Goal: Navigation & Orientation: Find specific page/section

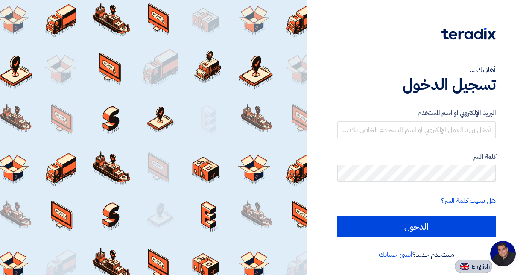
scroll to position [248, 0]
click at [462, 265] on img at bounding box center [463, 266] width 9 height 6
type input "Sign in"
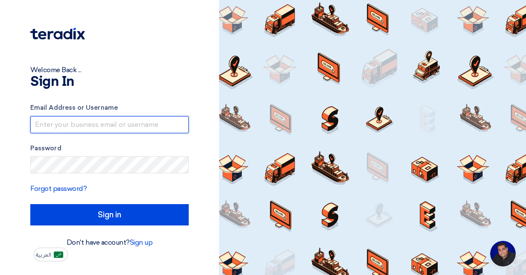
click at [106, 126] on input "text" at bounding box center [109, 124] width 158 height 17
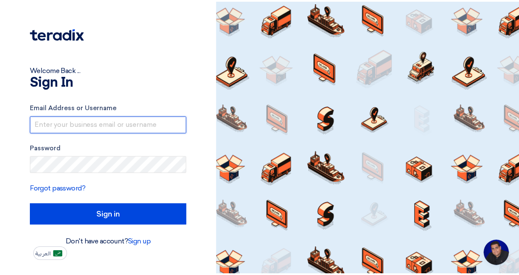
scroll to position [247, 0]
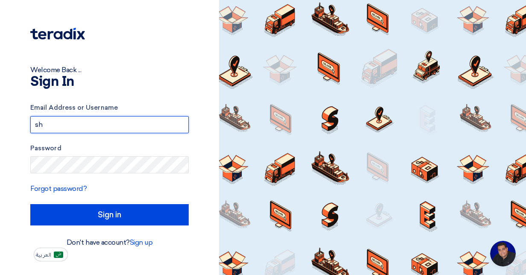
type input "[PERSON_NAME][EMAIL_ADDRESS][PERSON_NAME][DOMAIN_NAME]"
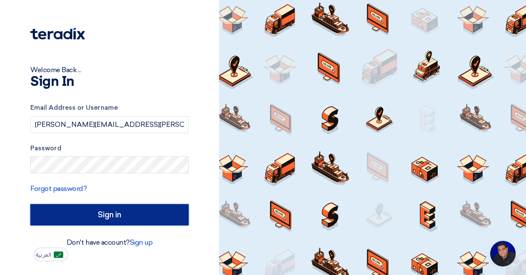
click at [77, 211] on input "Sign in" at bounding box center [109, 214] width 158 height 21
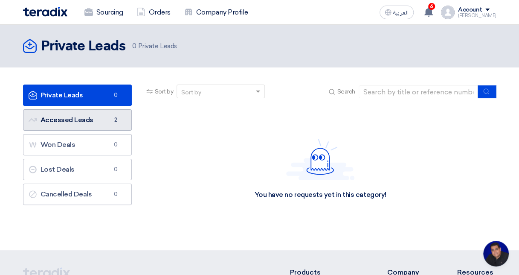
click at [83, 125] on link "Accessed Leads Accessed Leads 2" at bounding box center [77, 119] width 109 height 21
